Goal: Go to known website: Go to known website

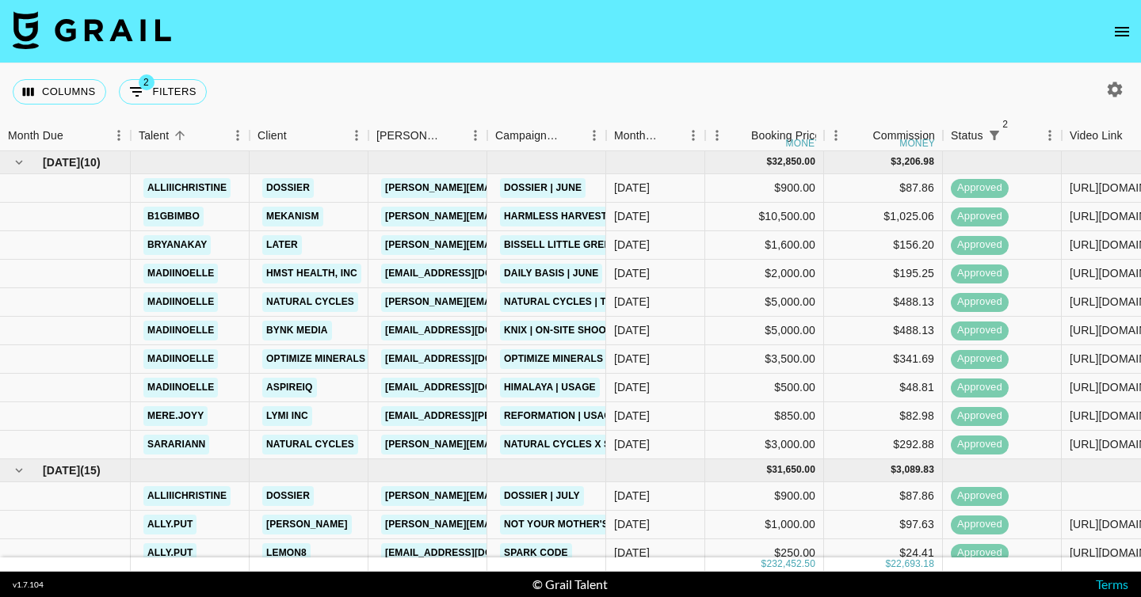
click at [1111, 93] on icon "button" at bounding box center [1115, 89] width 15 height 15
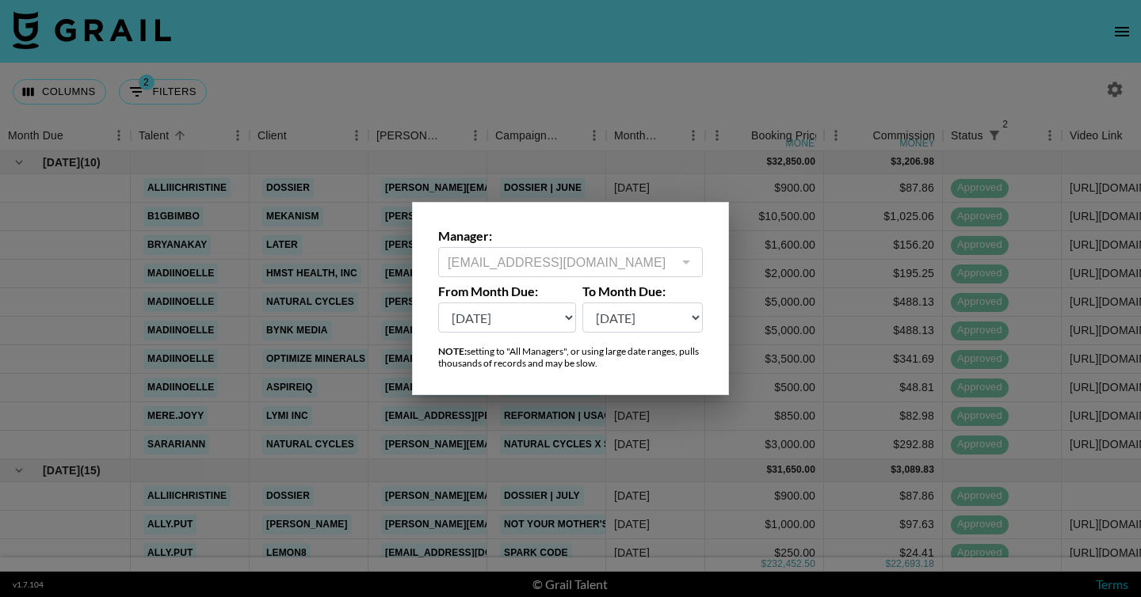
click at [522, 324] on select "[DATE] Aug '[DATE] Jun '[DATE] Apr '[DATE] Feb '[DATE] Dec '[DATE] Oct '[DATE] …" at bounding box center [507, 318] width 138 height 30
select select "[DATE]"
click at [438, 303] on select "[DATE] Aug '[DATE] Jun '[DATE] Apr '[DATE] Feb '[DATE] Dec '[DATE] Oct '[DATE] …" at bounding box center [507, 318] width 138 height 30
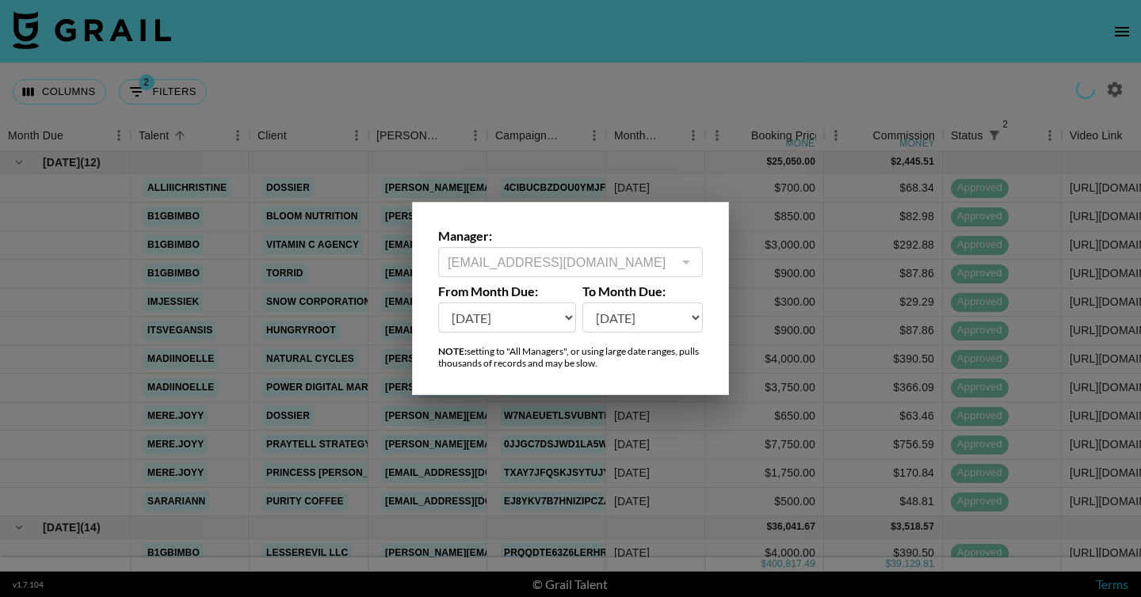
click at [683, 87] on div at bounding box center [570, 298] width 1141 height 597
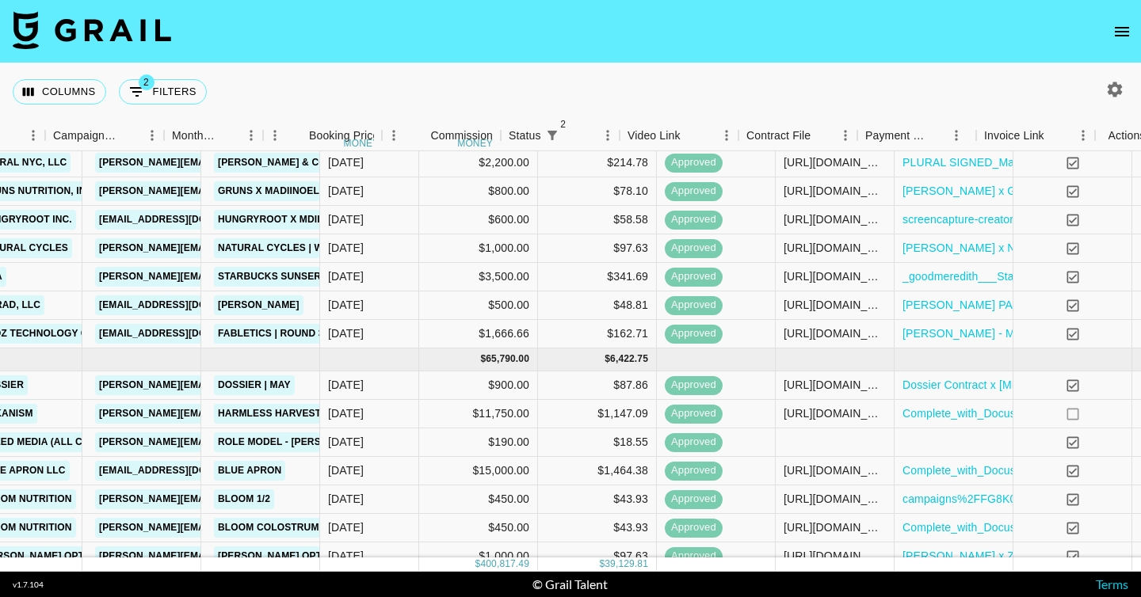
scroll to position [1406, 442]
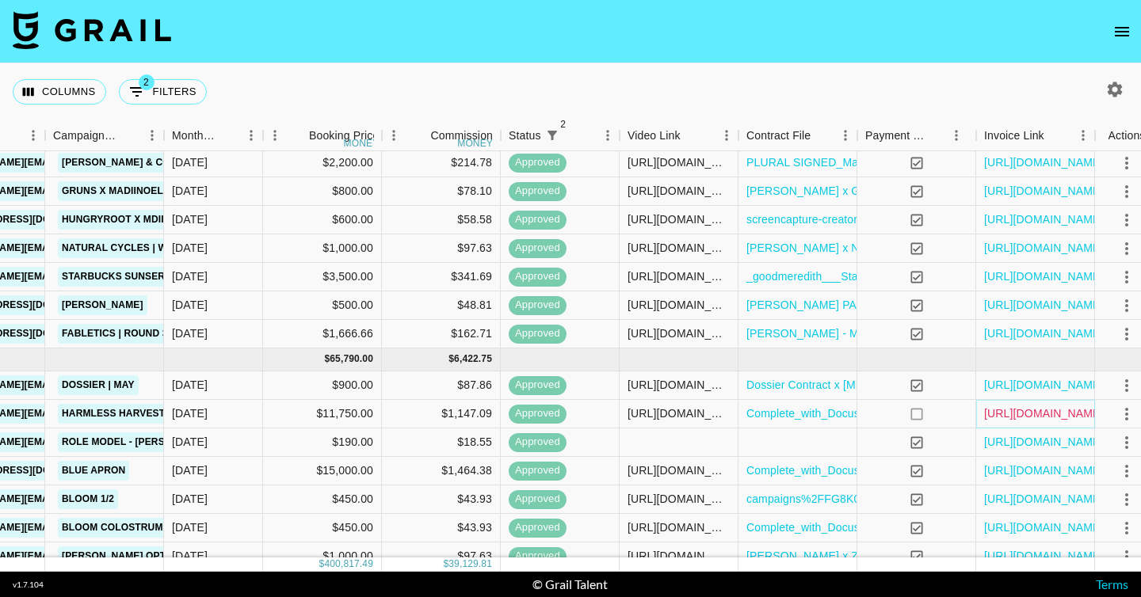
click at [1024, 411] on link "[URL][DOMAIN_NAME]" at bounding box center [1044, 414] width 120 height 16
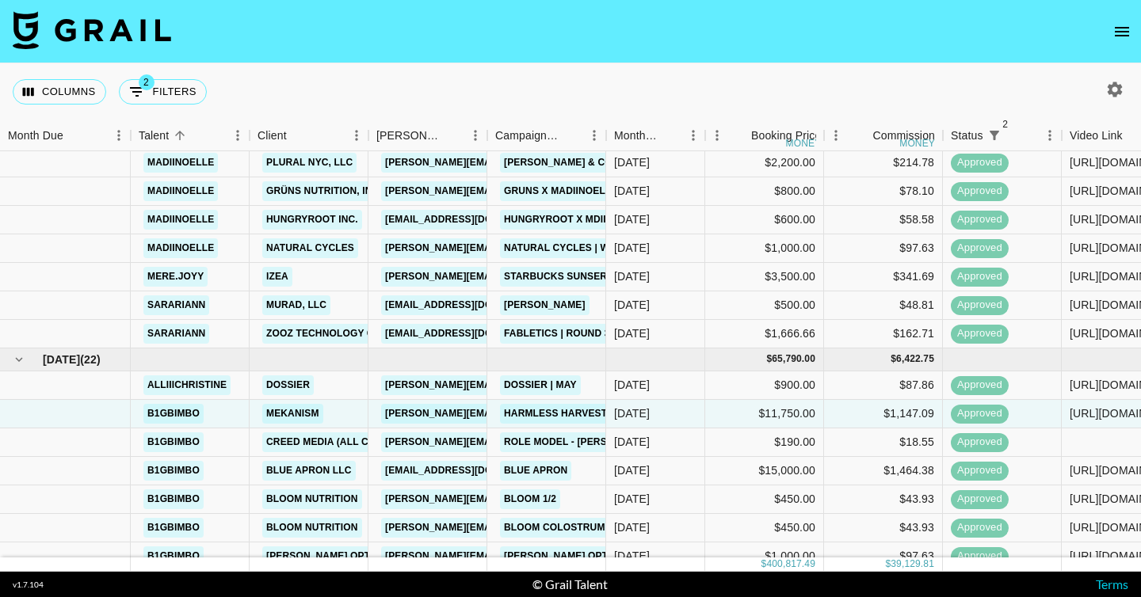
scroll to position [0, 0]
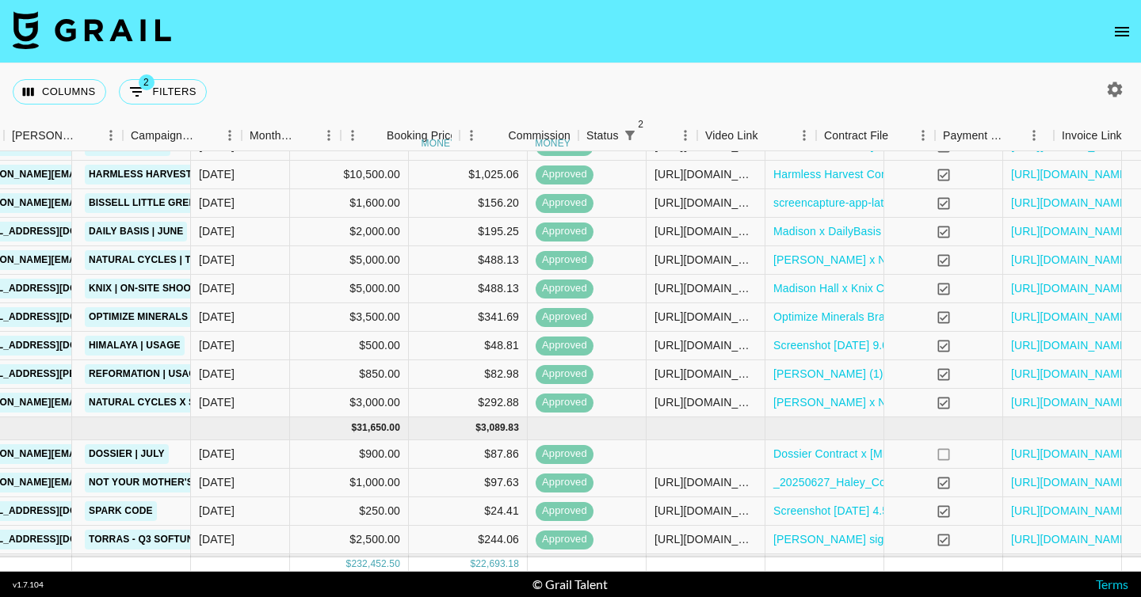
scroll to position [42, 418]
